Goal: Find specific page/section: Find specific page/section

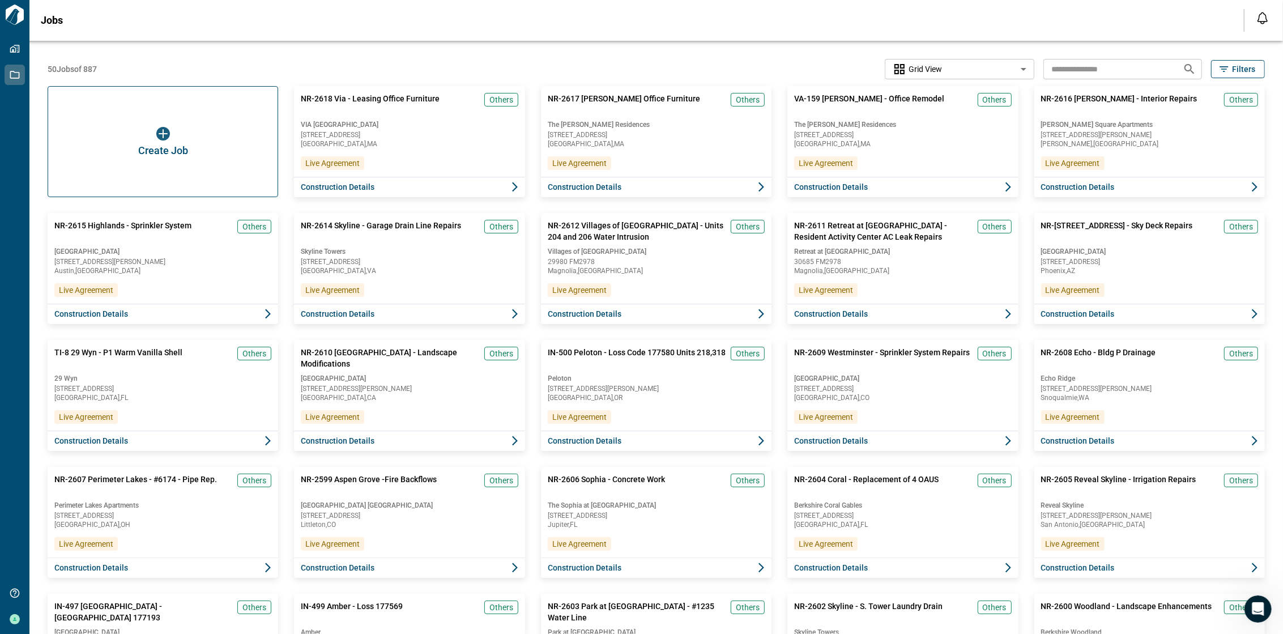
click at [511, 61] on input "text" at bounding box center [1108, 68] width 130 height 21
paste input "**********"
type input "**********"
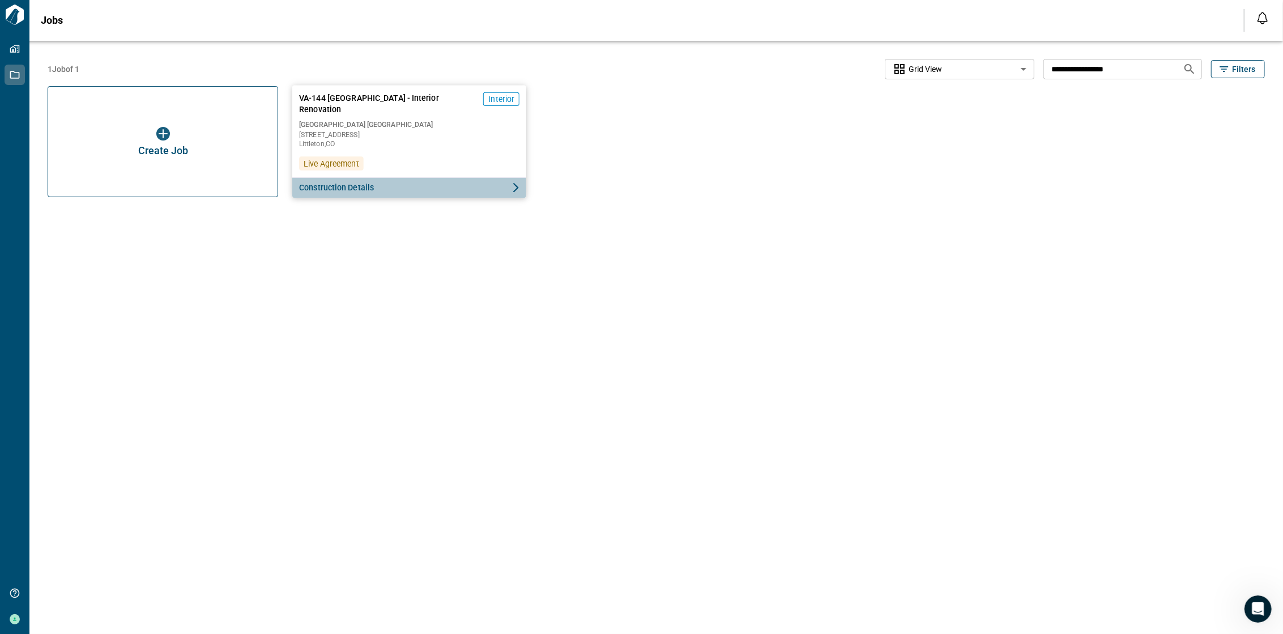
click at [401, 195] on button "Construction Details" at bounding box center [409, 187] width 234 height 21
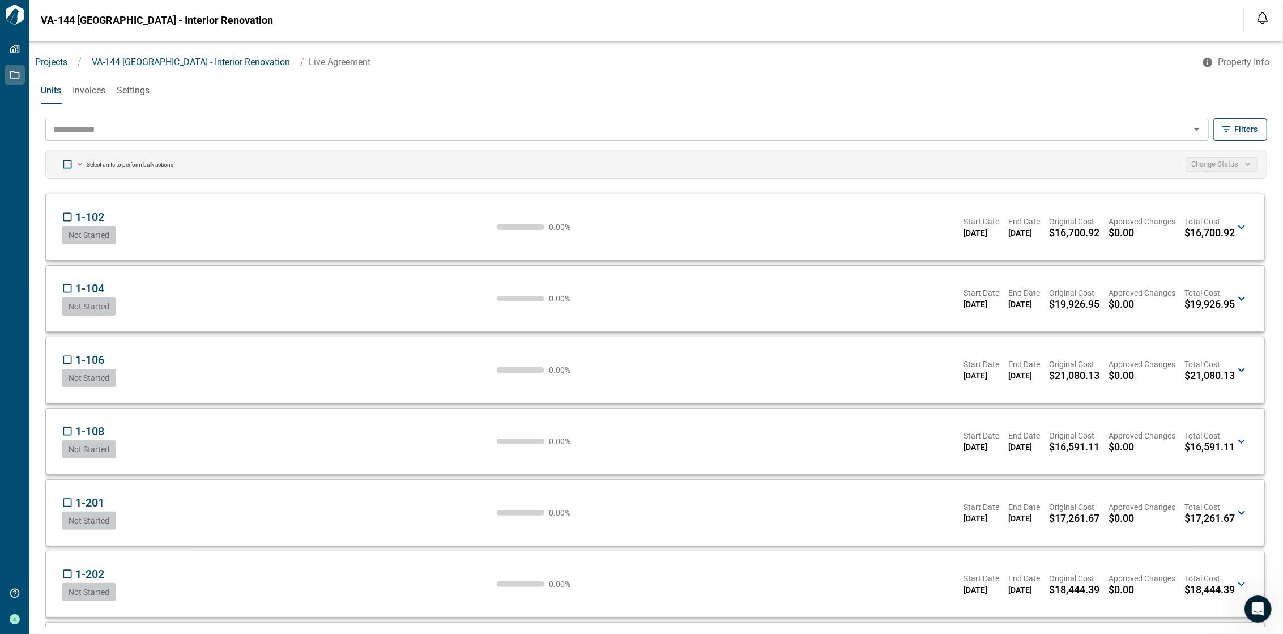
click at [360, 127] on input "text" at bounding box center [618, 129] width 1138 height 16
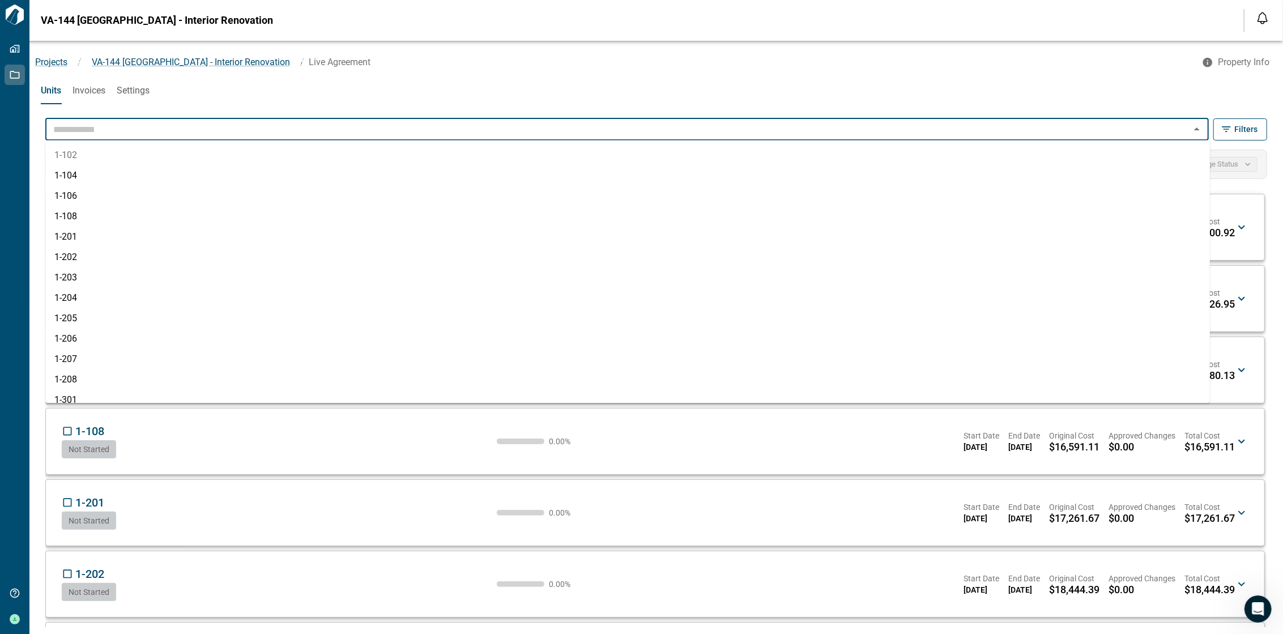
click at [422, 74] on div "Projects / [GEOGRAPHIC_DATA]-144 [GEOGRAPHIC_DATA] - Interior Renovation / Live…" at bounding box center [655, 59] width 1253 height 36
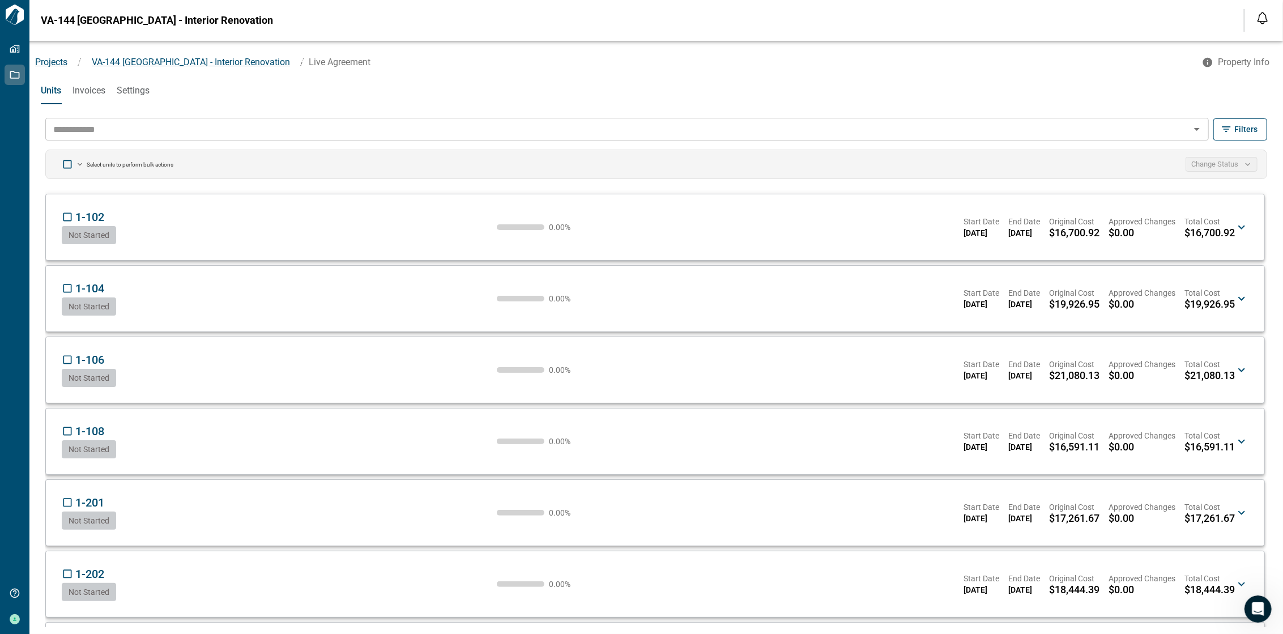
click at [382, 119] on div "​" at bounding box center [626, 129] width 1163 height 23
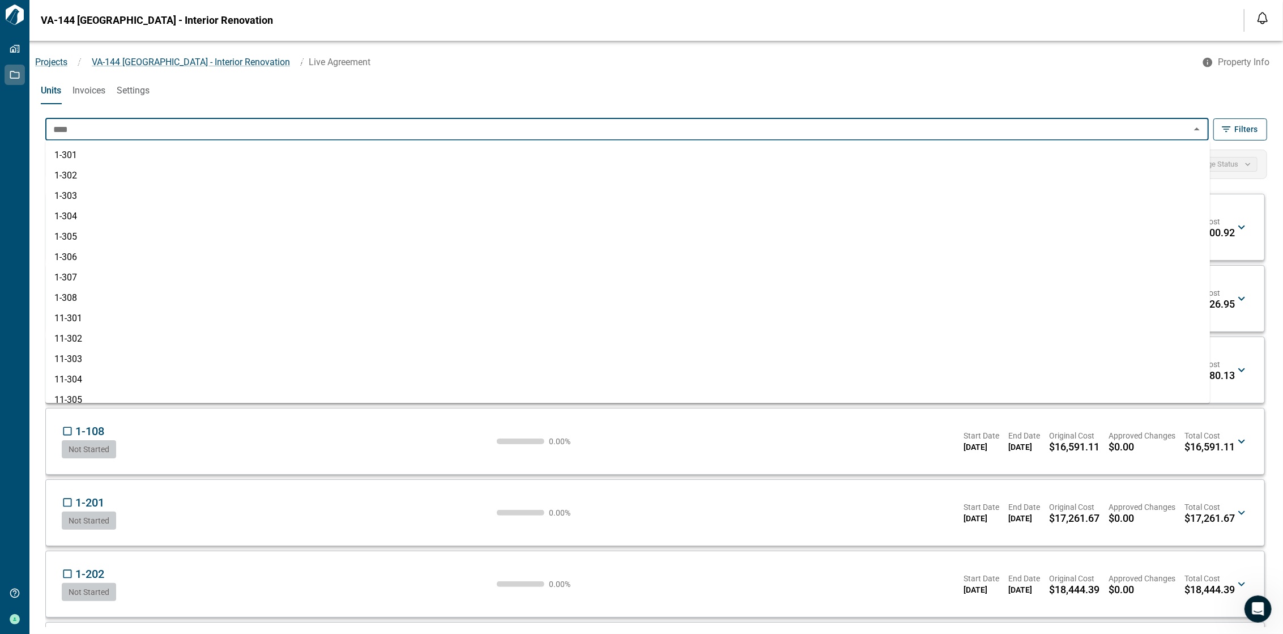
type input "*****"
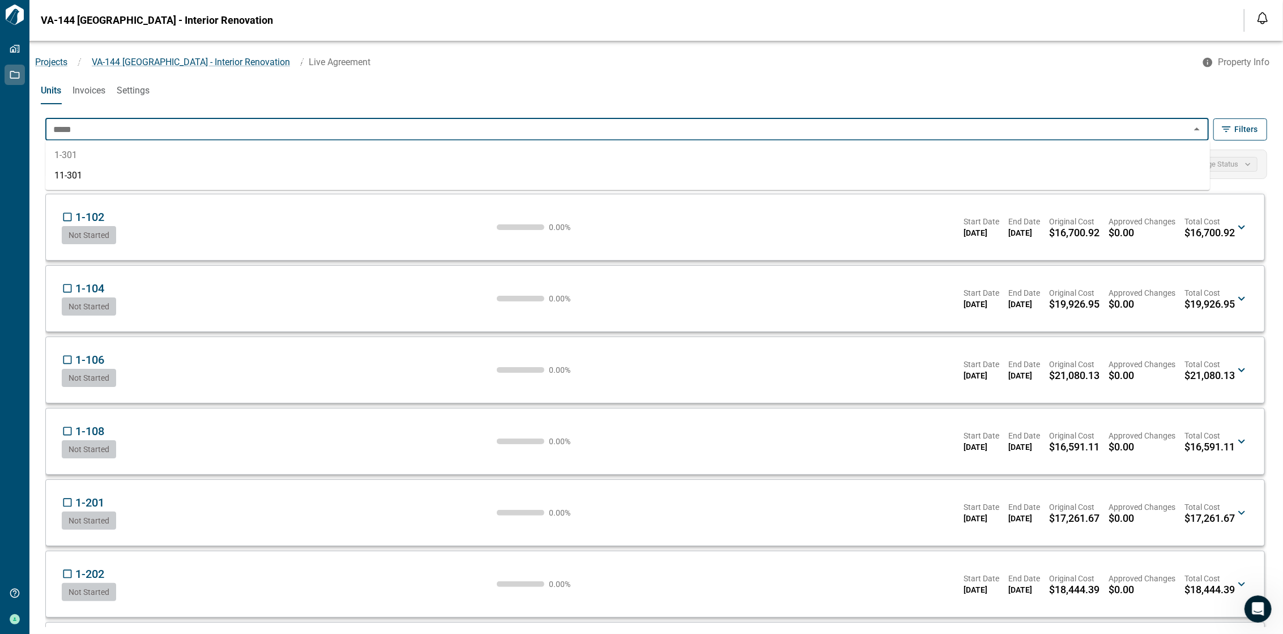
click at [326, 156] on li "1-301" at bounding box center [627, 155] width 1165 height 20
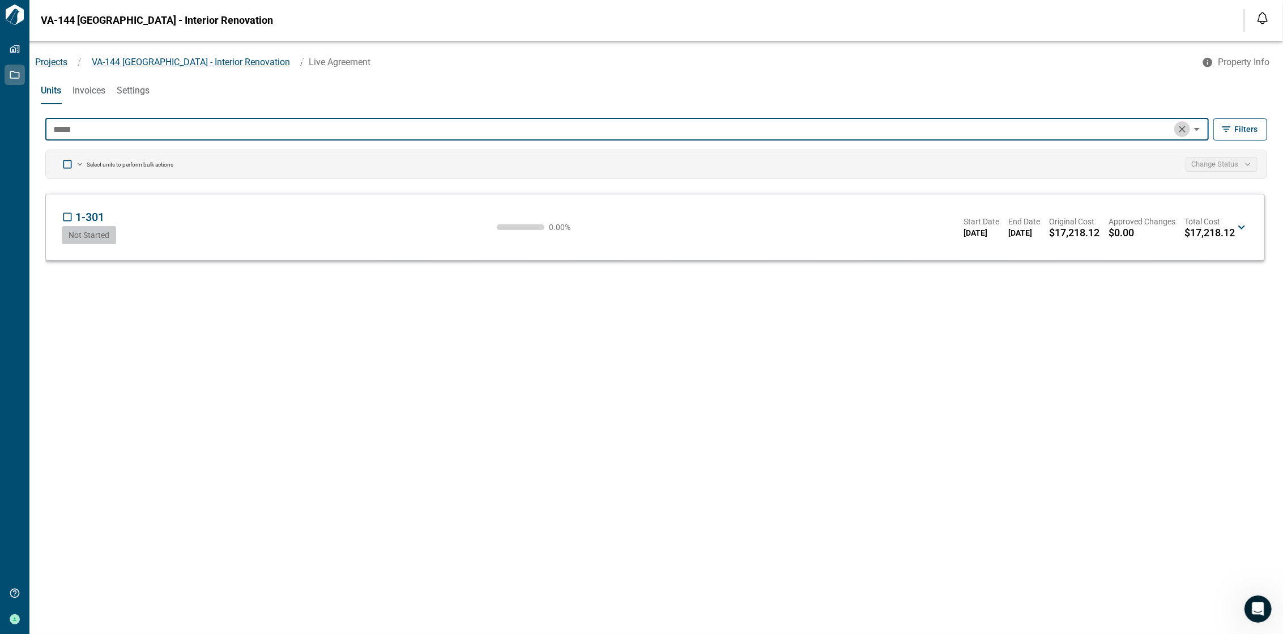
click at [511, 127] on icon "Clear" at bounding box center [1181, 128] width 11 height 11
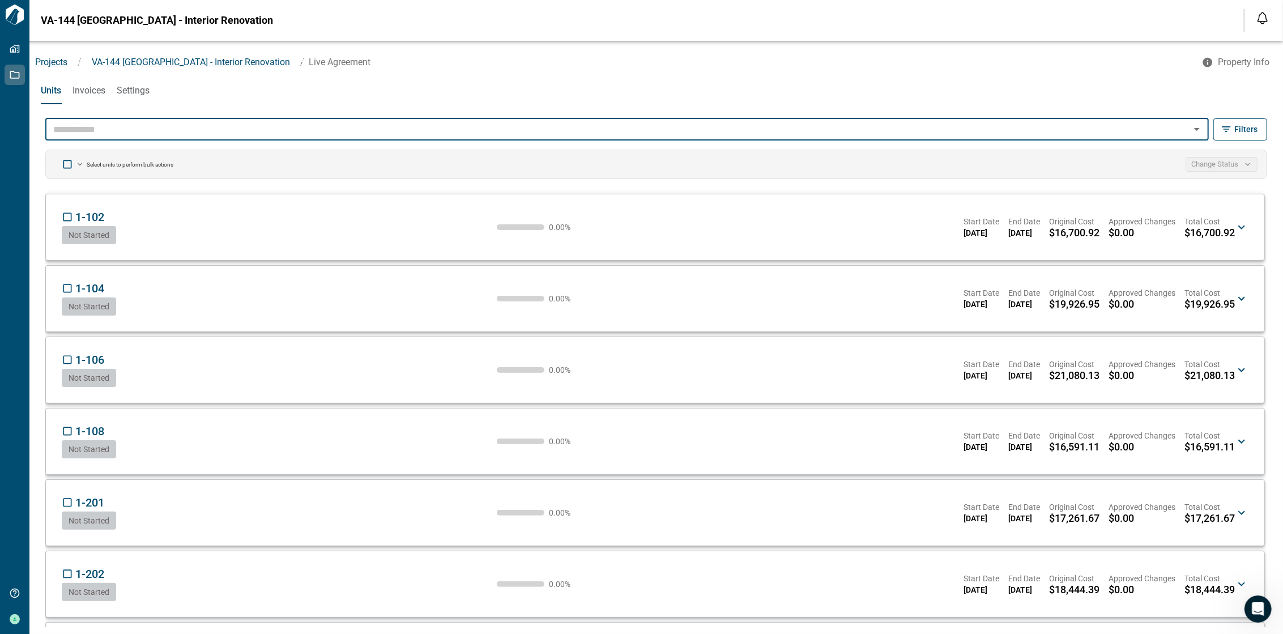
click at [98, 86] on span "Invoices" at bounding box center [89, 90] width 33 height 11
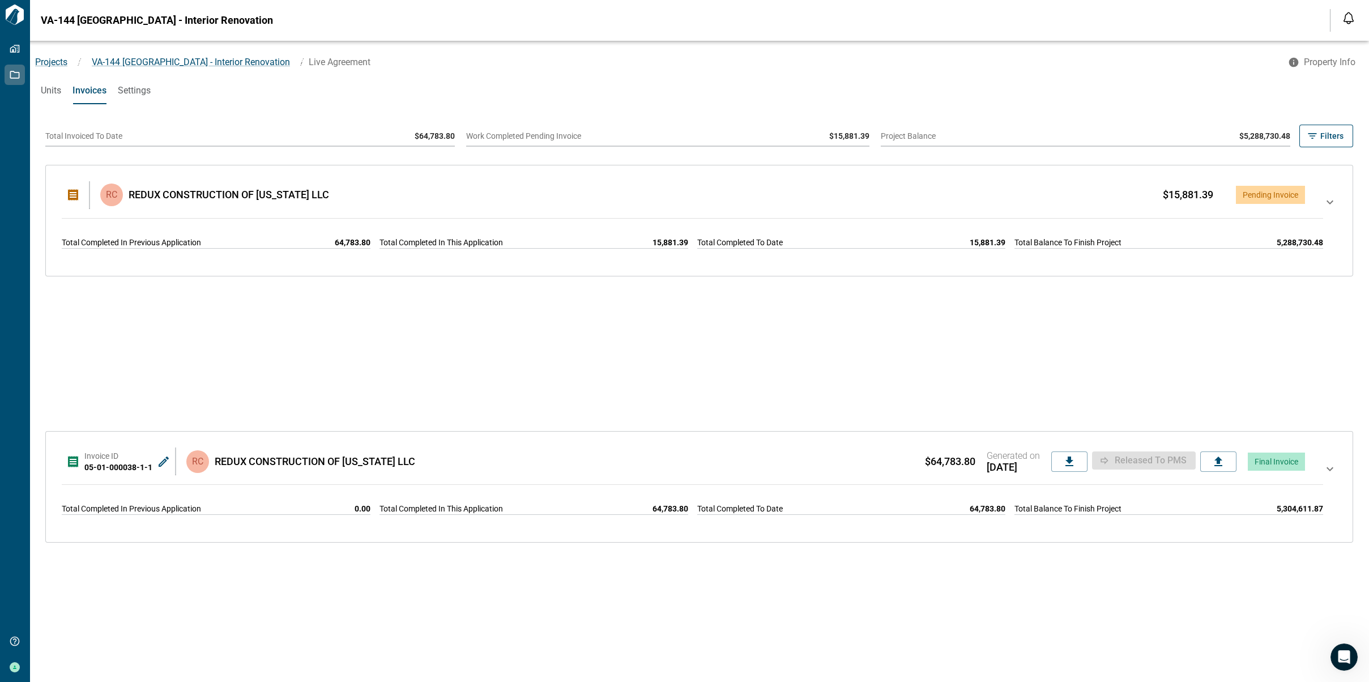
click at [137, 87] on span "Settings" at bounding box center [134, 90] width 33 height 11
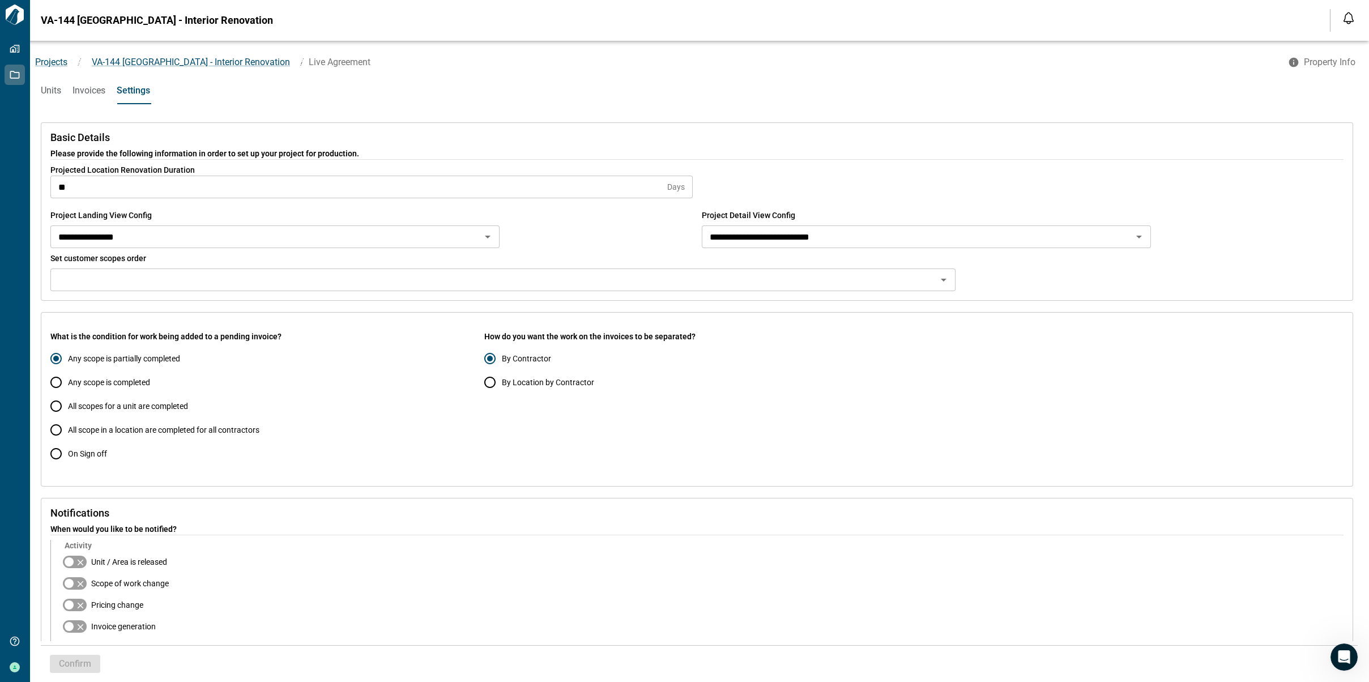
click at [93, 89] on span "Invoices" at bounding box center [89, 90] width 33 height 11
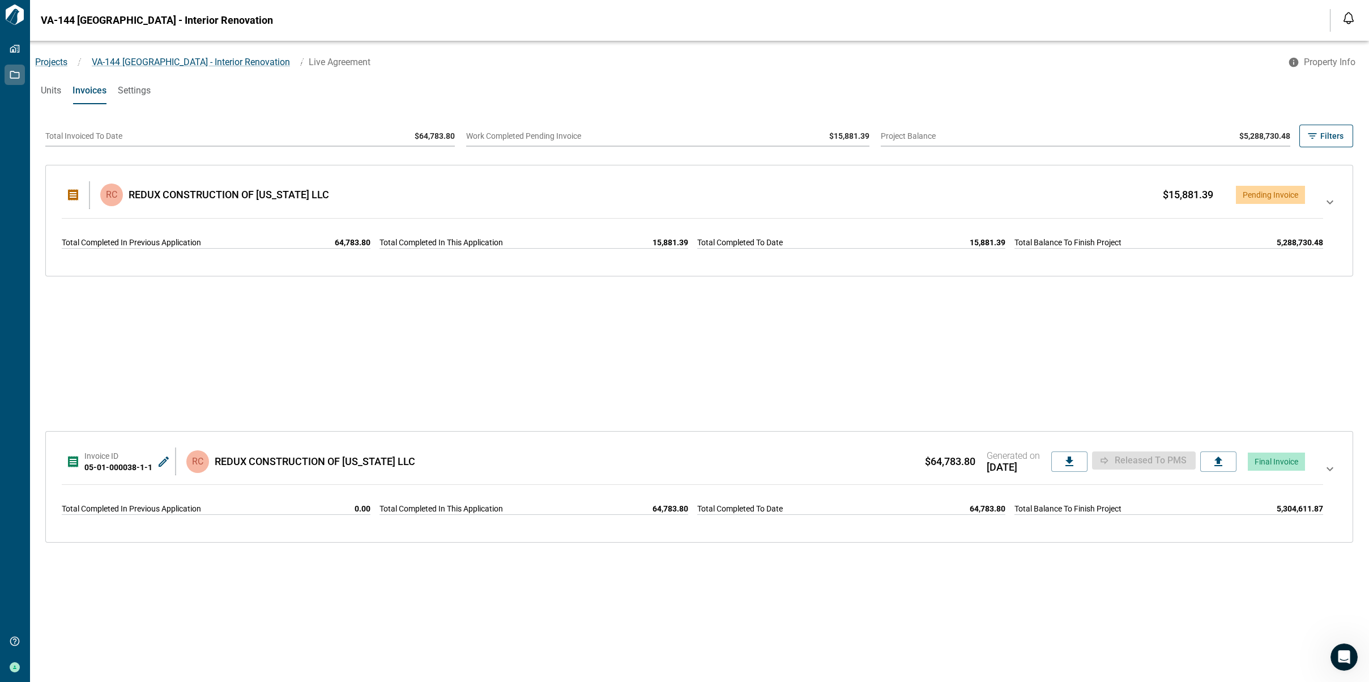
click at [501, 194] on div "$15,881.39 Pending Invoice" at bounding box center [819, 195] width 971 height 18
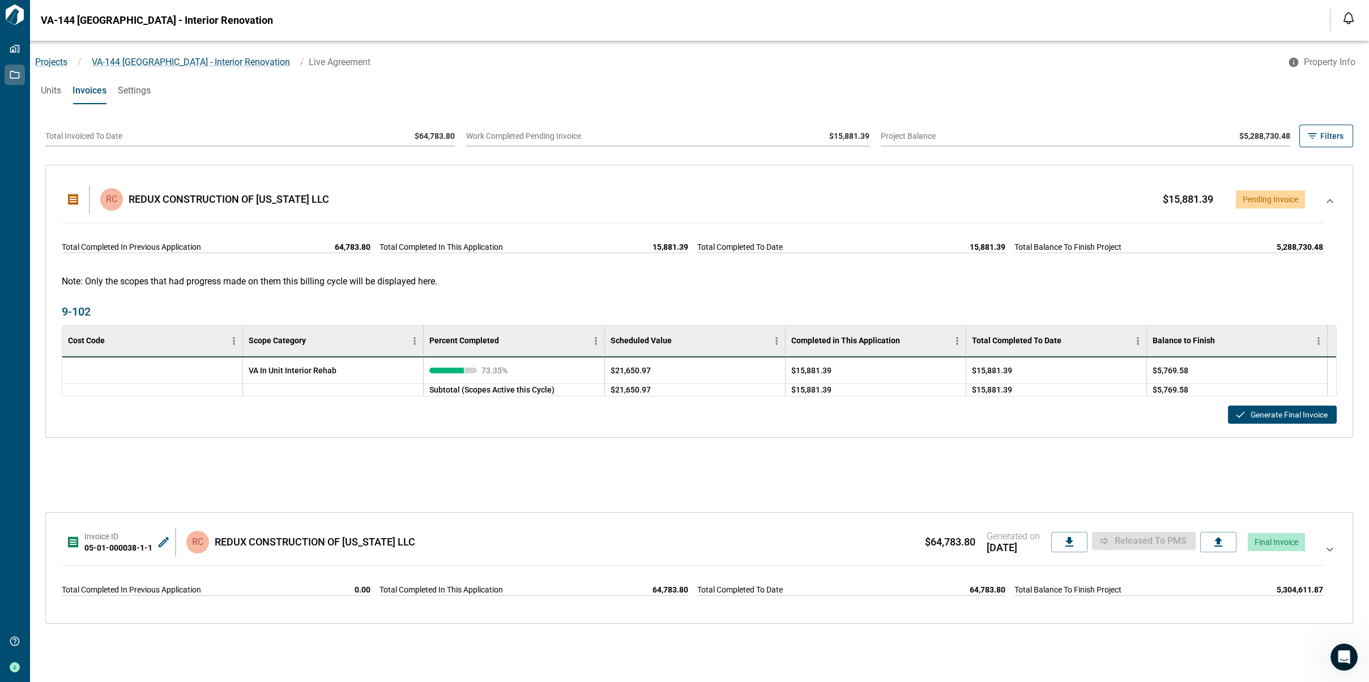
click at [501, 194] on div "$15,881.39 Pending Invoice" at bounding box center [819, 199] width 971 height 18
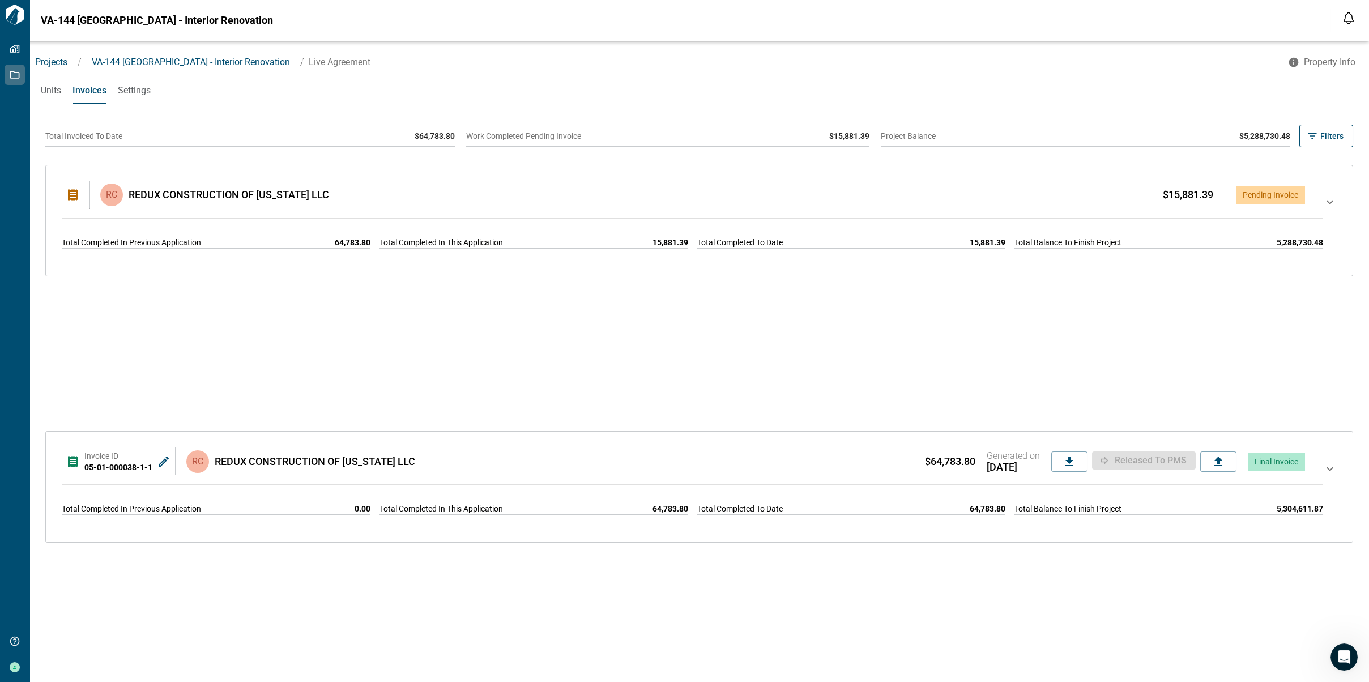
click at [500, 249] on div "$64,783.80 Generated on [DATE] Released to PMS Final Invoice" at bounding box center [862, 461] width 885 height 23
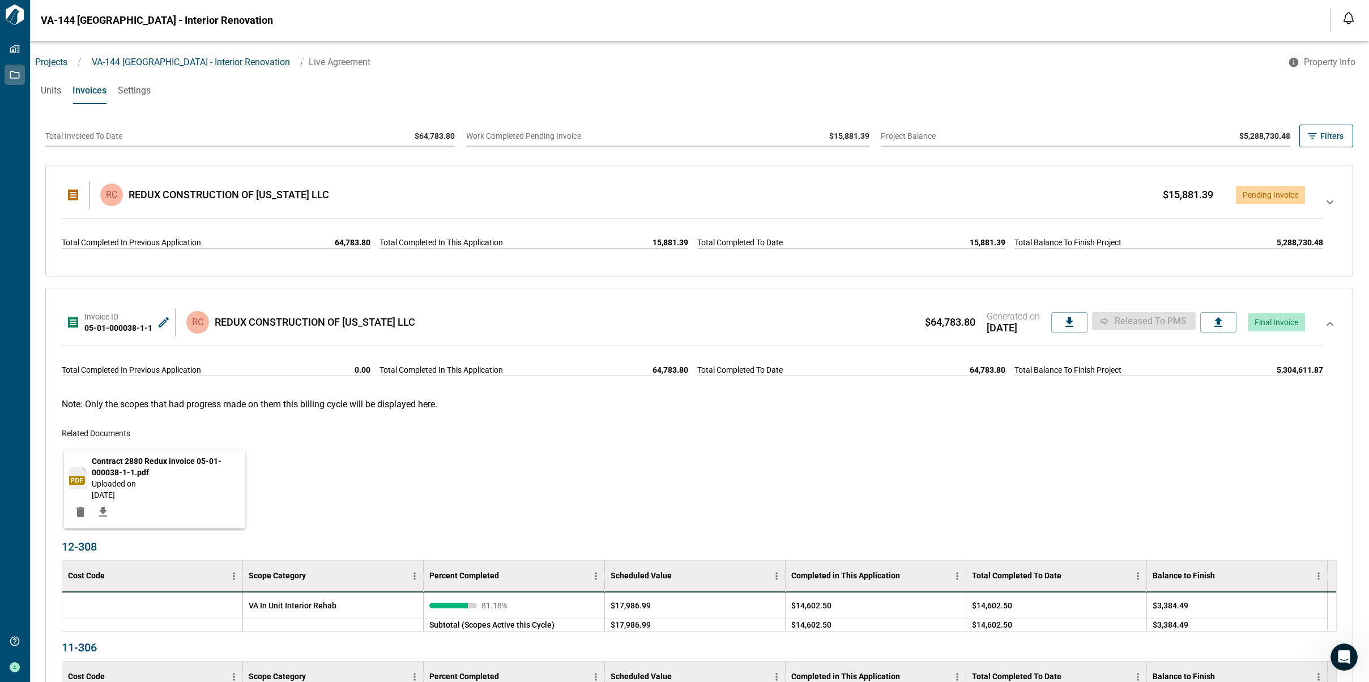
click at [511, 249] on div "$64,783.80 Generated on [DATE] Released to PMS Final Invoice" at bounding box center [862, 322] width 885 height 23
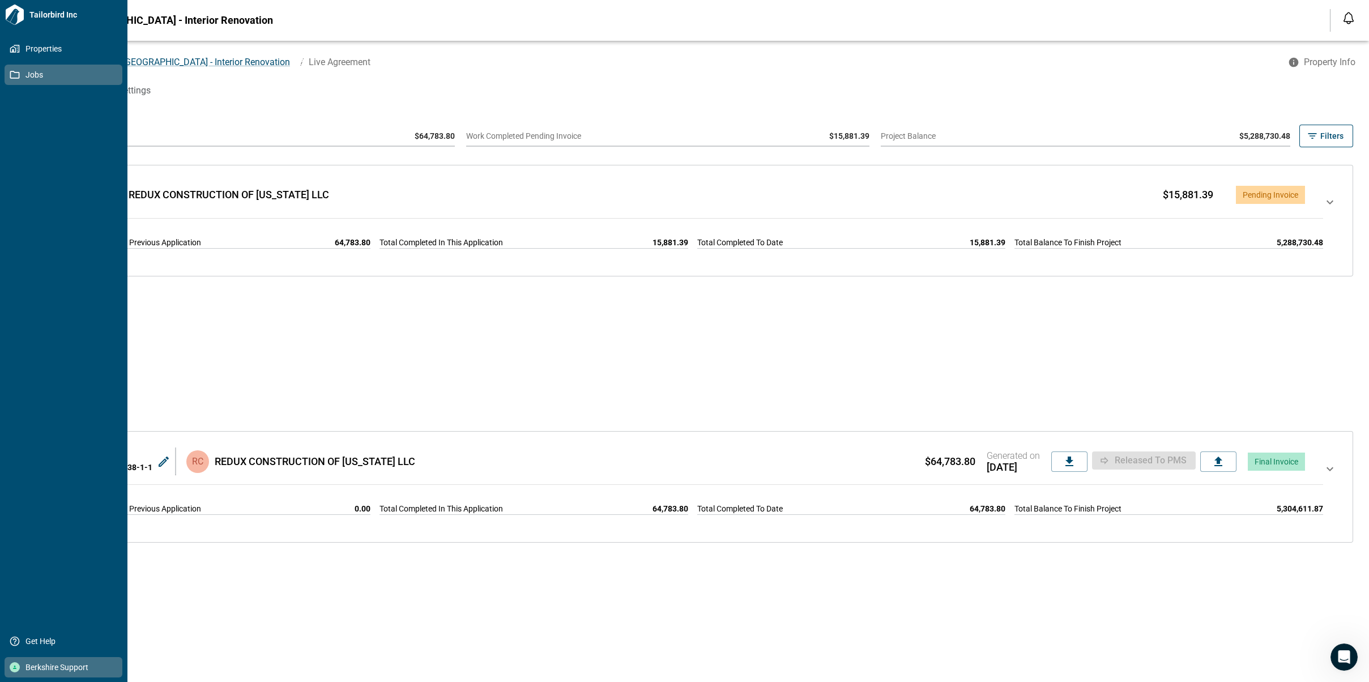
click at [18, 249] on div at bounding box center [15, 667] width 10 height 10
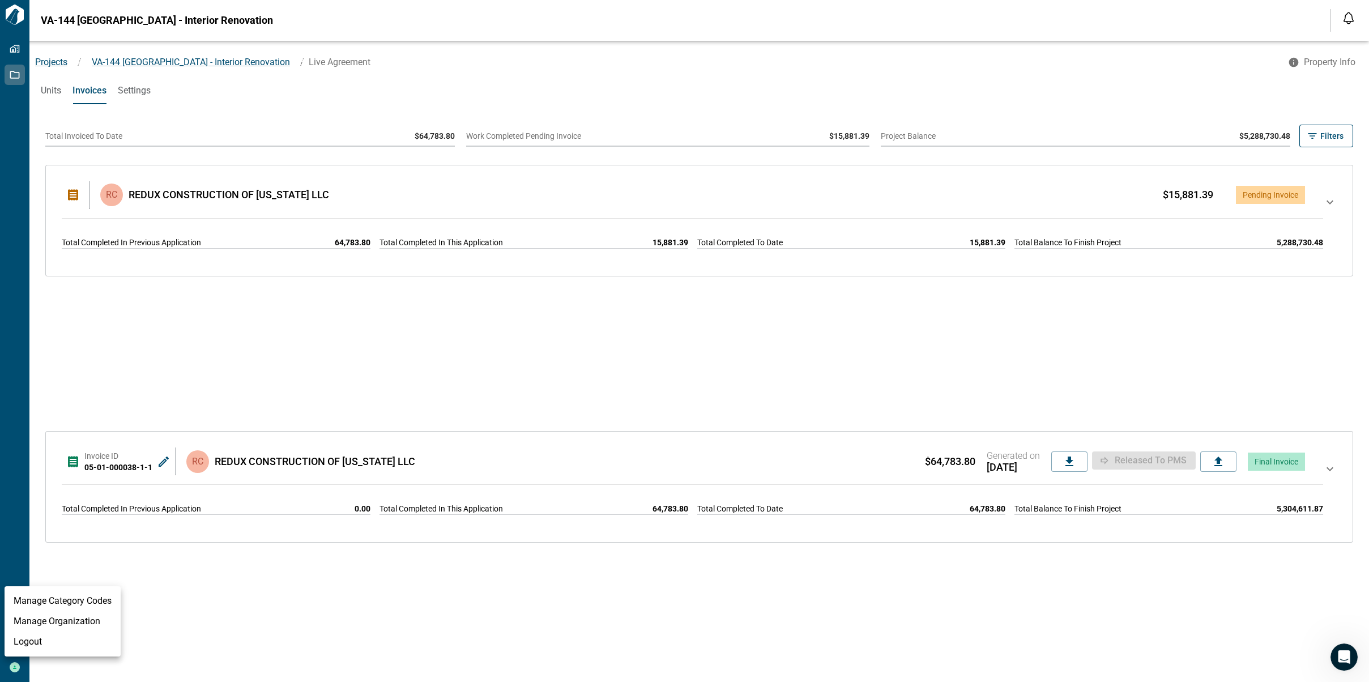
drag, startPoint x: 85, startPoint y: 624, endPoint x: 264, endPoint y: 642, distance: 179.8
click at [85, 249] on li "Manage Organization" at bounding box center [63, 621] width 116 height 20
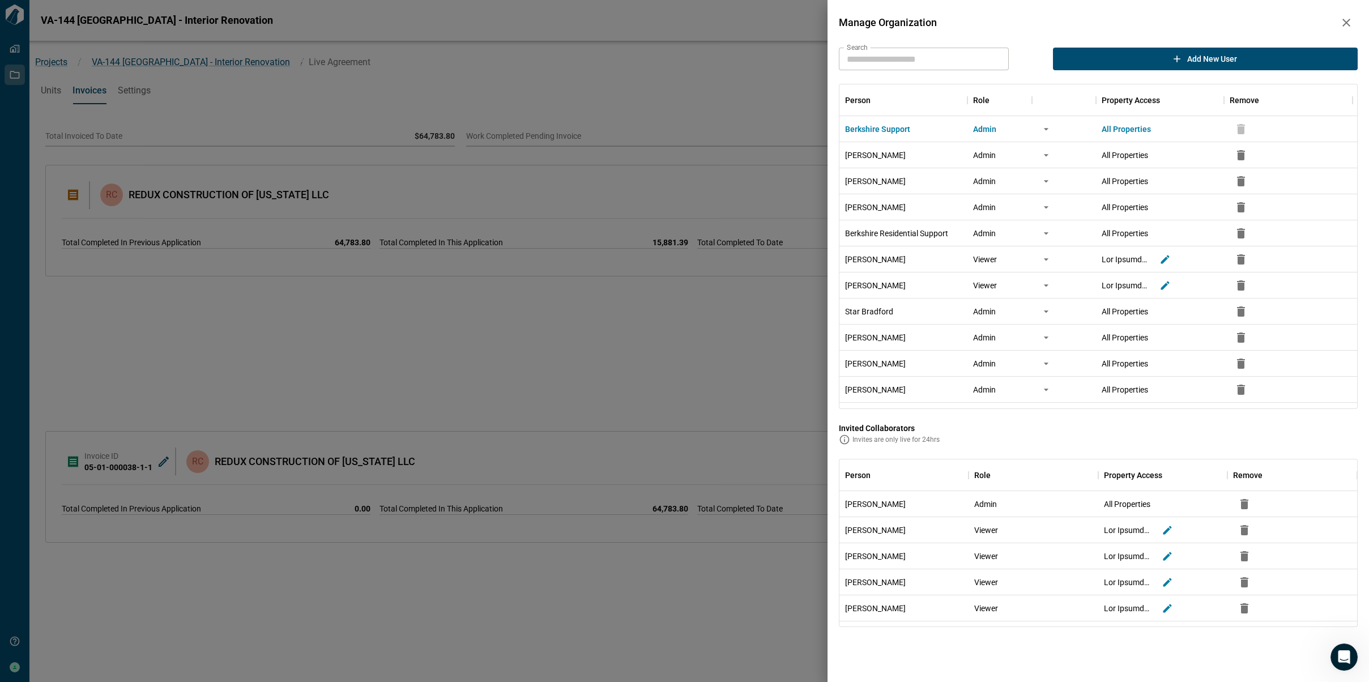
click at [511, 56] on input "Search" at bounding box center [924, 59] width 170 height 23
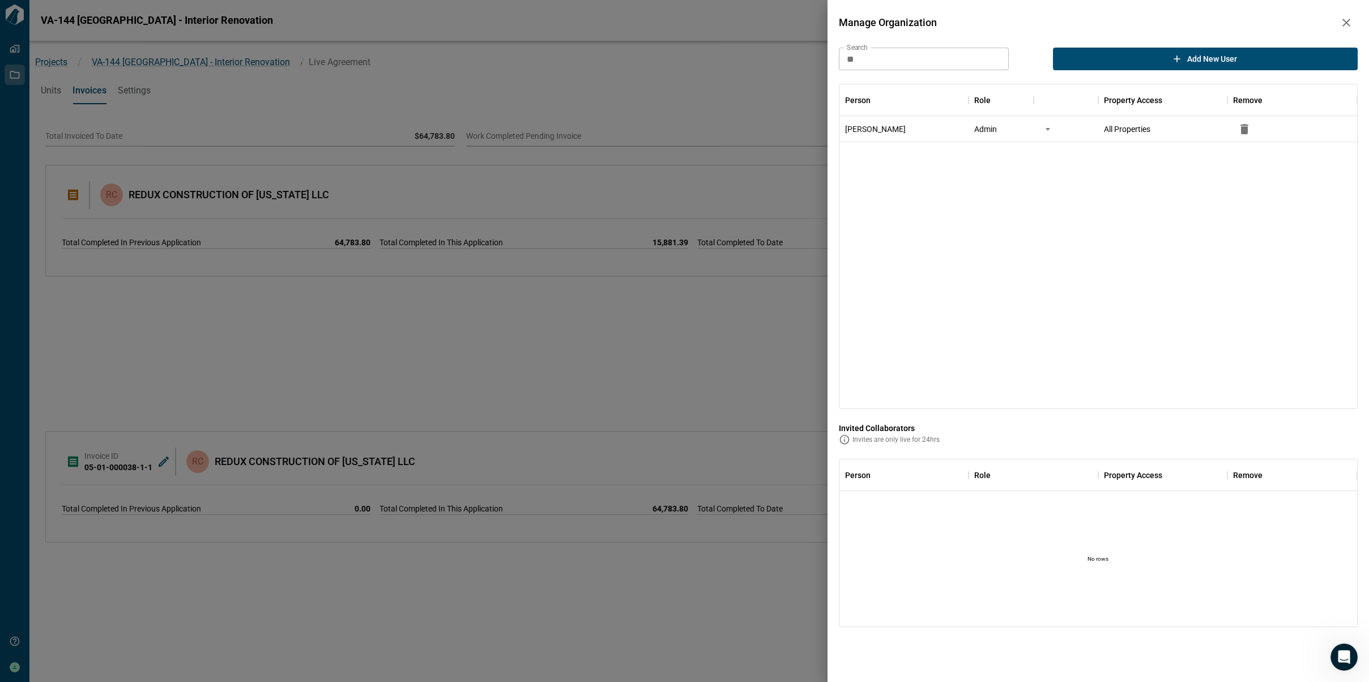
type input "*"
